Goal: Find specific page/section: Find specific page/section

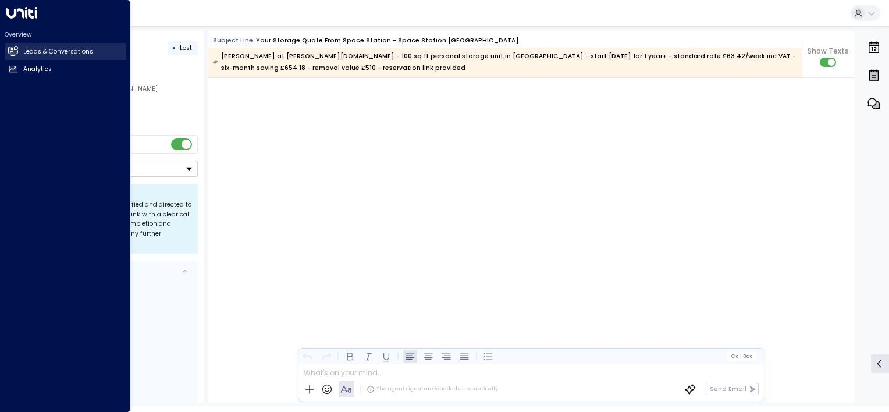
scroll to position [1386, 0]
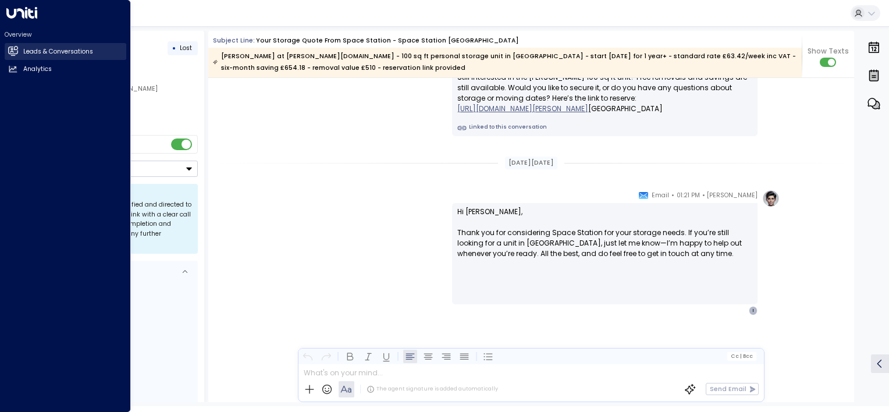
click at [76, 48] on h2 "Leads & Conversations" at bounding box center [58, 51] width 70 height 9
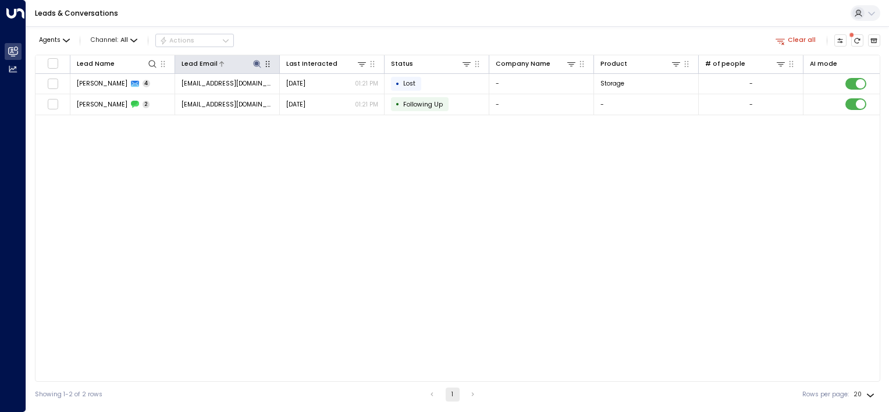
click at [256, 67] on div "Lead Email" at bounding box center [227, 64] width 92 height 12
click at [257, 63] on icon at bounding box center [257, 64] width 8 height 8
click at [312, 97] on icon "button" at bounding box center [310, 97] width 8 height 8
click at [226, 97] on input "text" at bounding box center [257, 96] width 120 height 19
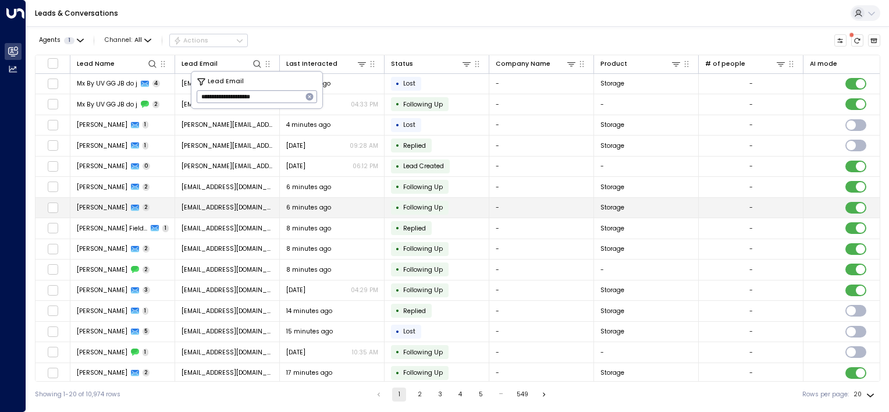
type input "**********"
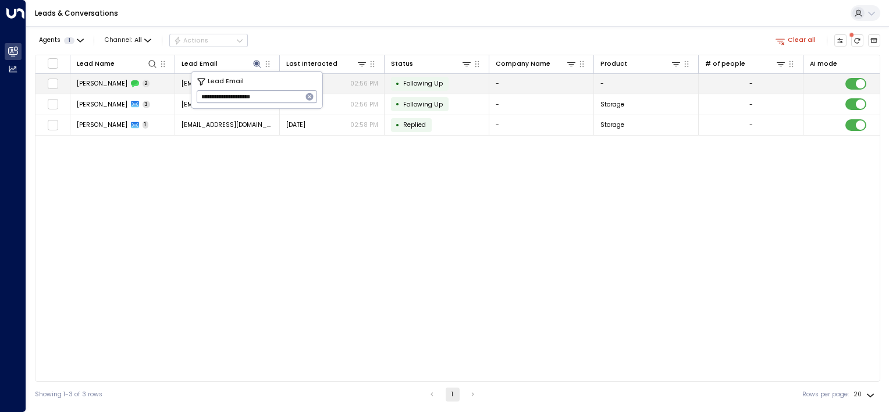
click at [459, 81] on td "• Following Up" at bounding box center [436, 84] width 105 height 20
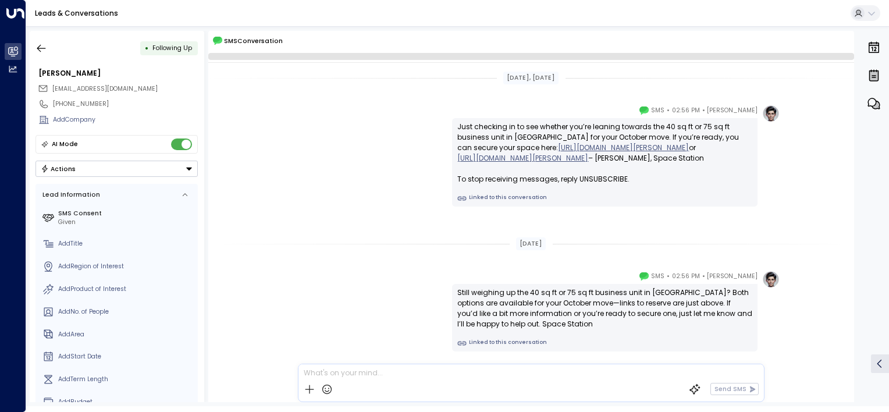
scroll to position [37, 0]
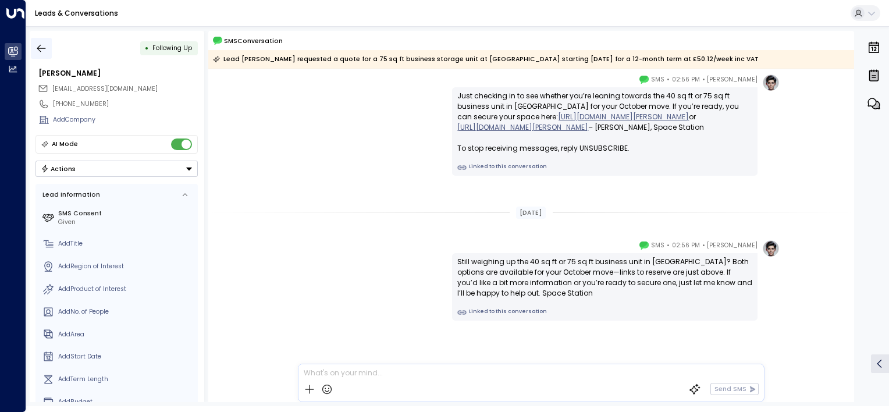
click at [40, 51] on icon "button" at bounding box center [41, 48] width 9 height 8
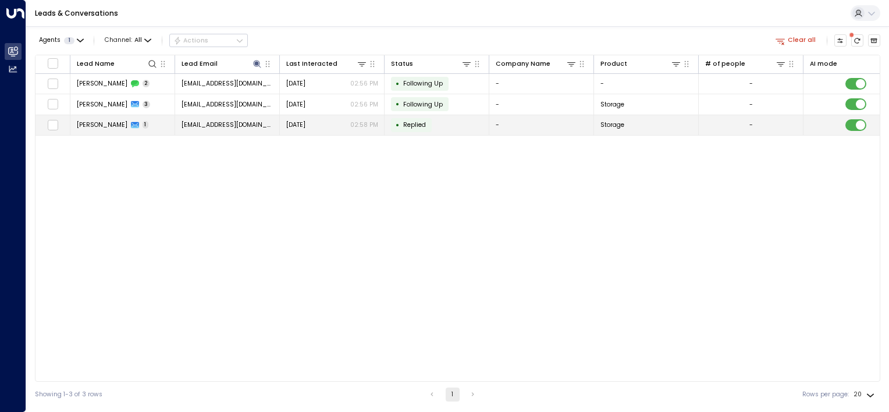
click at [464, 123] on td "• Replied" at bounding box center [436, 125] width 105 height 20
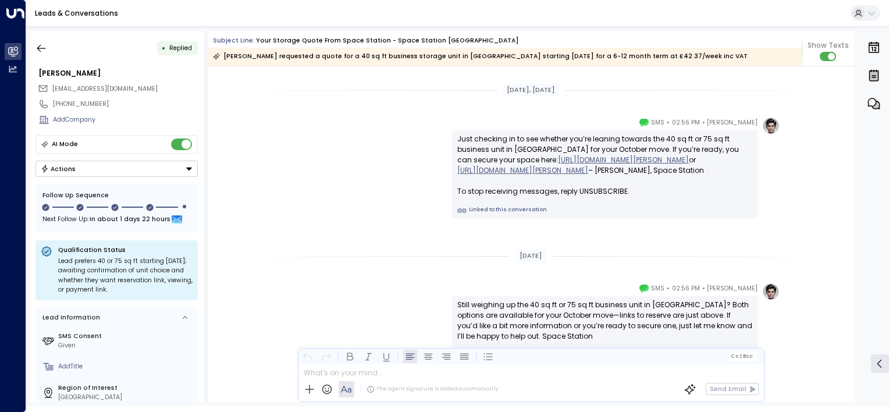
scroll to position [629, 0]
